Goal: Information Seeking & Learning: Learn about a topic

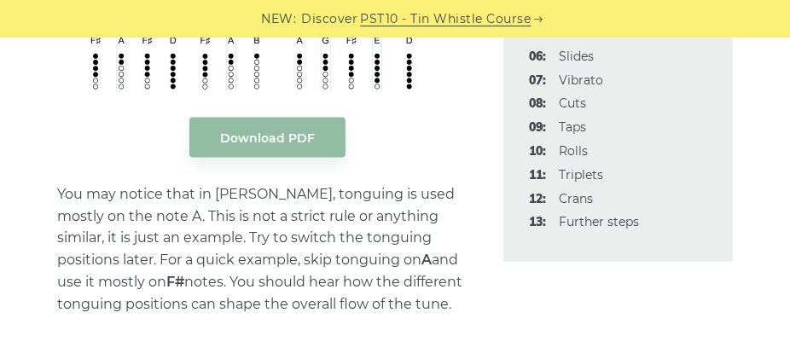
scroll to position [4070, 0]
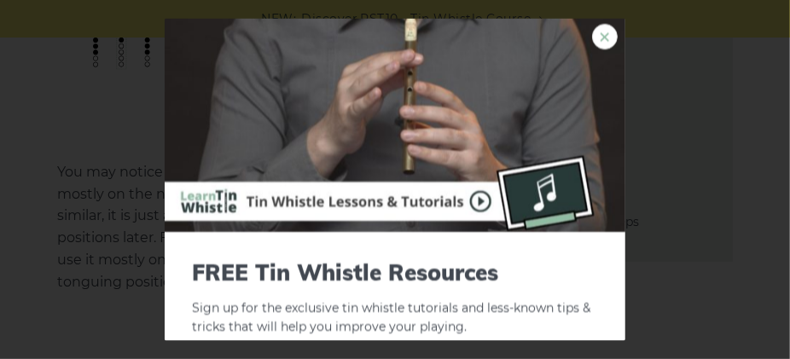
click at [593, 32] on link "×" at bounding box center [605, 36] width 26 height 26
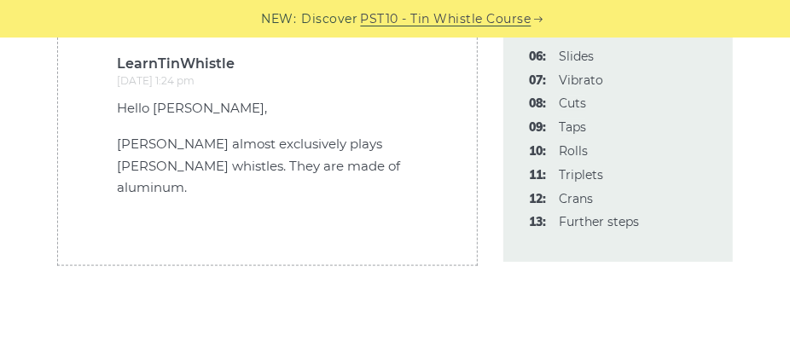
scroll to position [6629, 0]
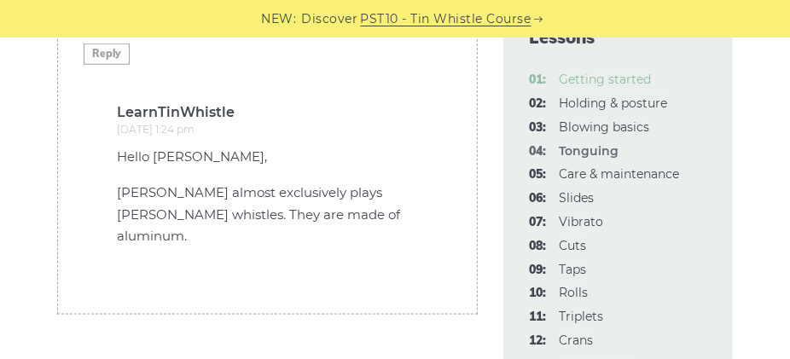
click at [618, 84] on link "01: Getting started" at bounding box center [605, 79] width 92 height 15
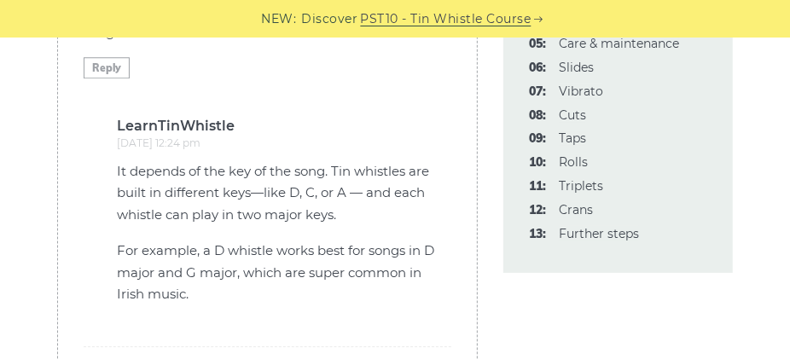
scroll to position [4834, 0]
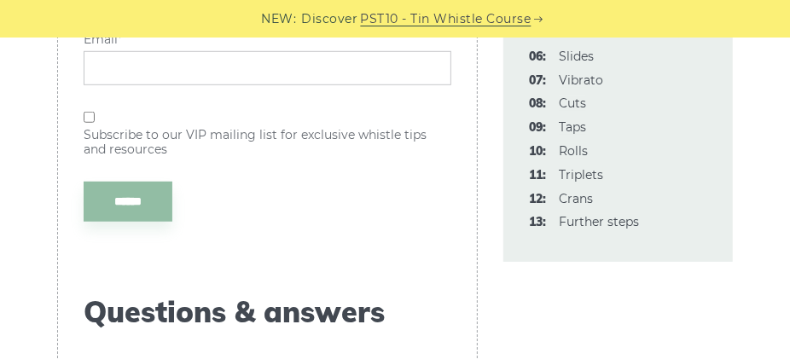
scroll to position [3412, 0]
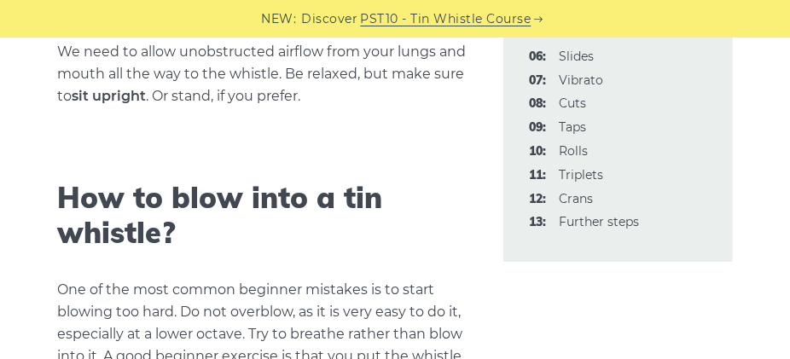
scroll to position [1280, 0]
